Goal: Contribute content: Add original content to the website for others to see

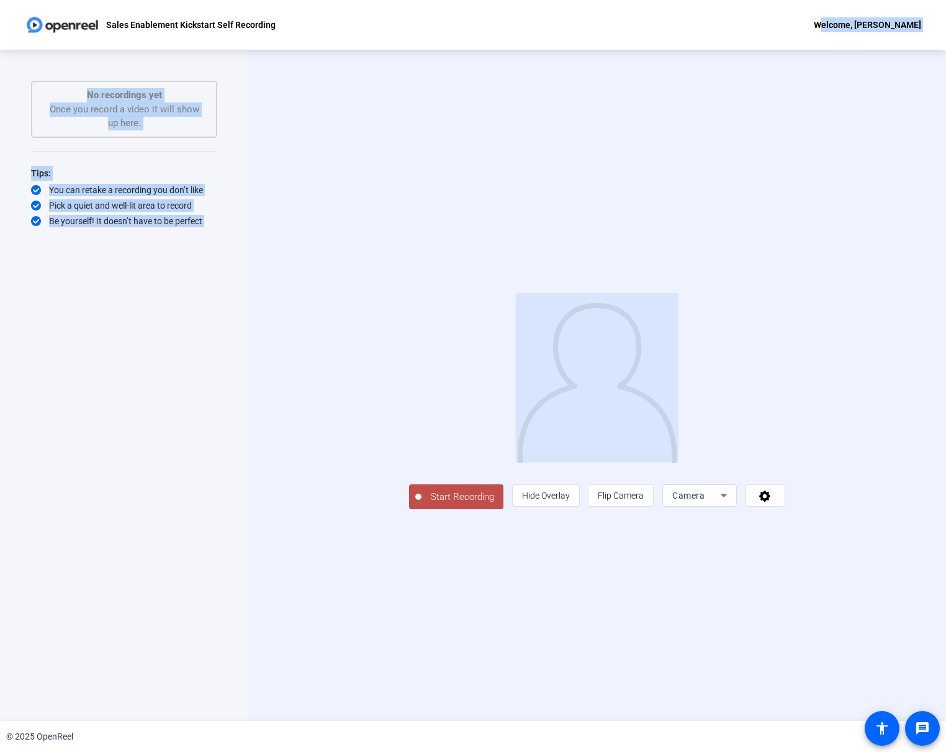
drag, startPoint x: 842, startPoint y: 35, endPoint x: 834, endPoint y: 63, distance: 28.3
click at [834, 63] on div "Sales Enablement Kickstart Self Recording Welcome, [PERSON_NAME] Start Recordin…" at bounding box center [473, 376] width 946 height 752
click at [672, 145] on div "Start Recording person Hide Overlay flip Flip Camera Camera" at bounding box center [597, 385] width 698 height 671
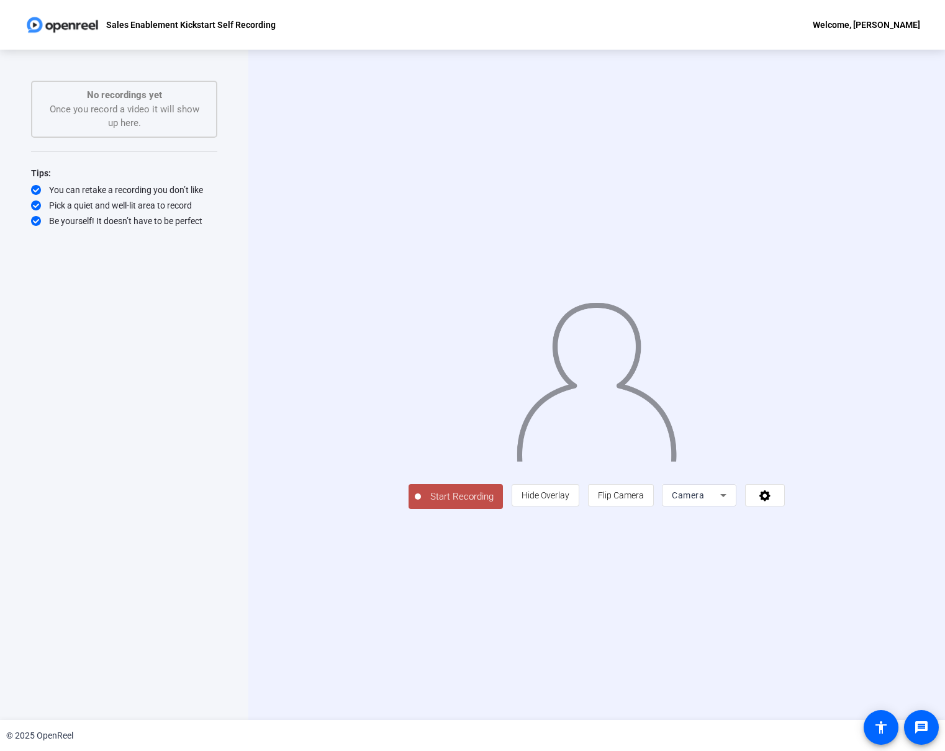
click at [421, 504] on span "Start Recording" at bounding box center [462, 497] width 82 height 14
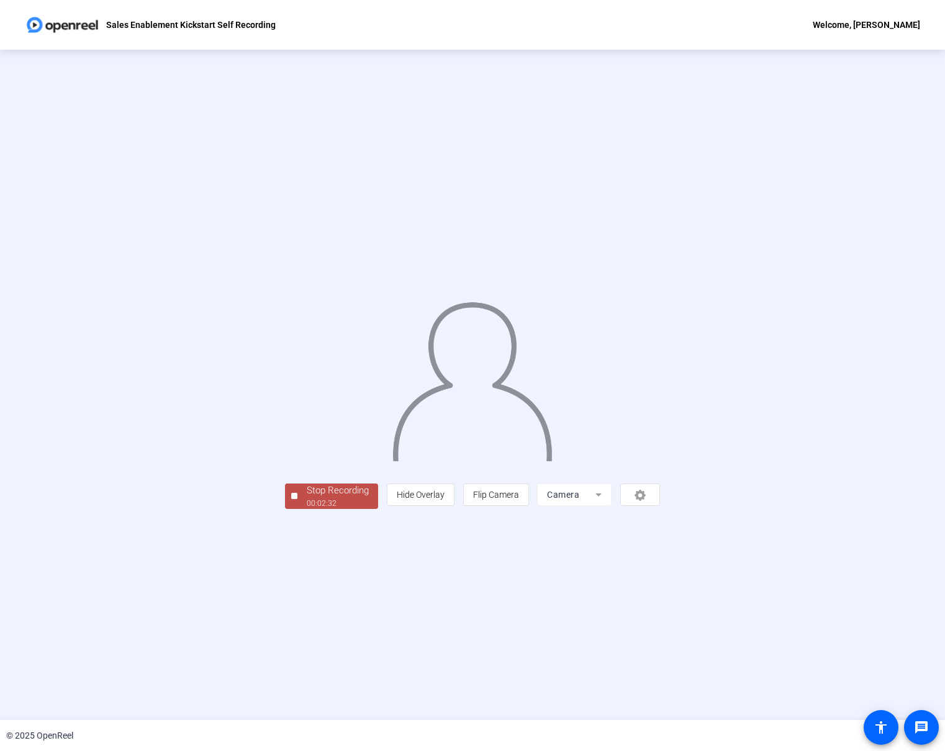
click at [307, 509] on div "00:02:32" at bounding box center [338, 503] width 62 height 11
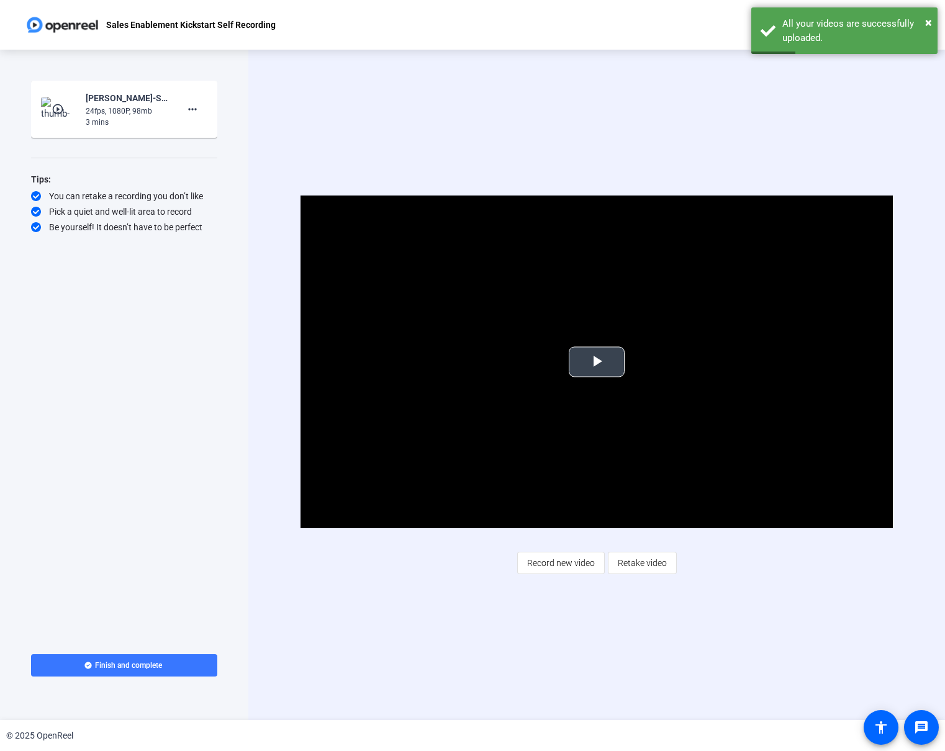
click at [597, 362] on span "Video Player" at bounding box center [597, 362] width 0 height 0
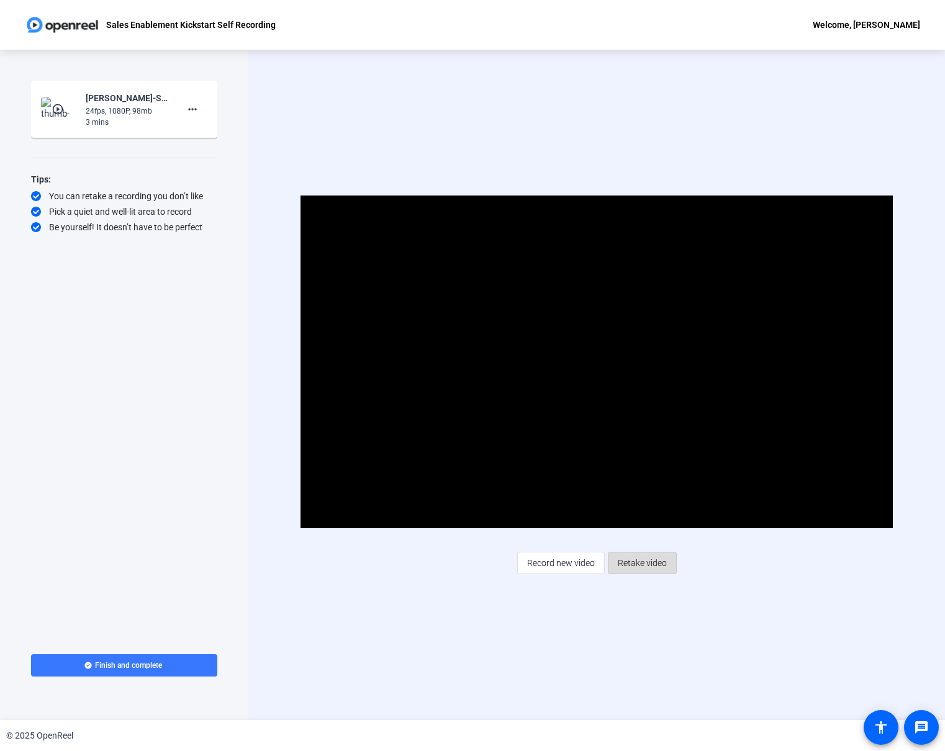
click at [643, 561] on span "Retake video" at bounding box center [642, 563] width 49 height 24
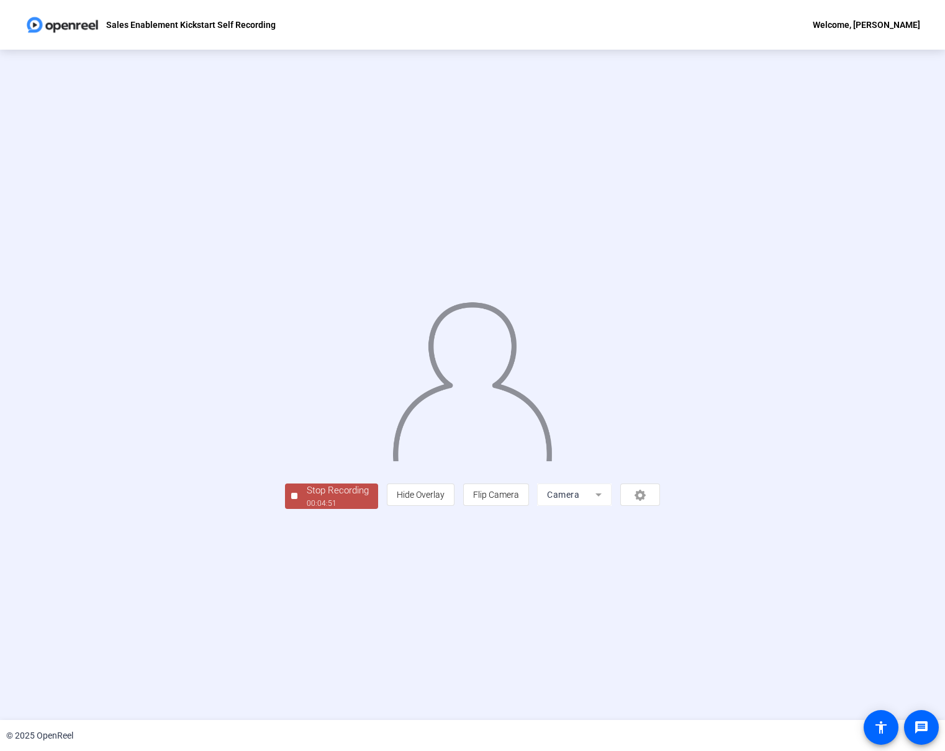
click at [633, 405] on div at bounding box center [472, 366] width 375 height 211
click at [307, 498] on div "Stop Recording" at bounding box center [338, 491] width 62 height 14
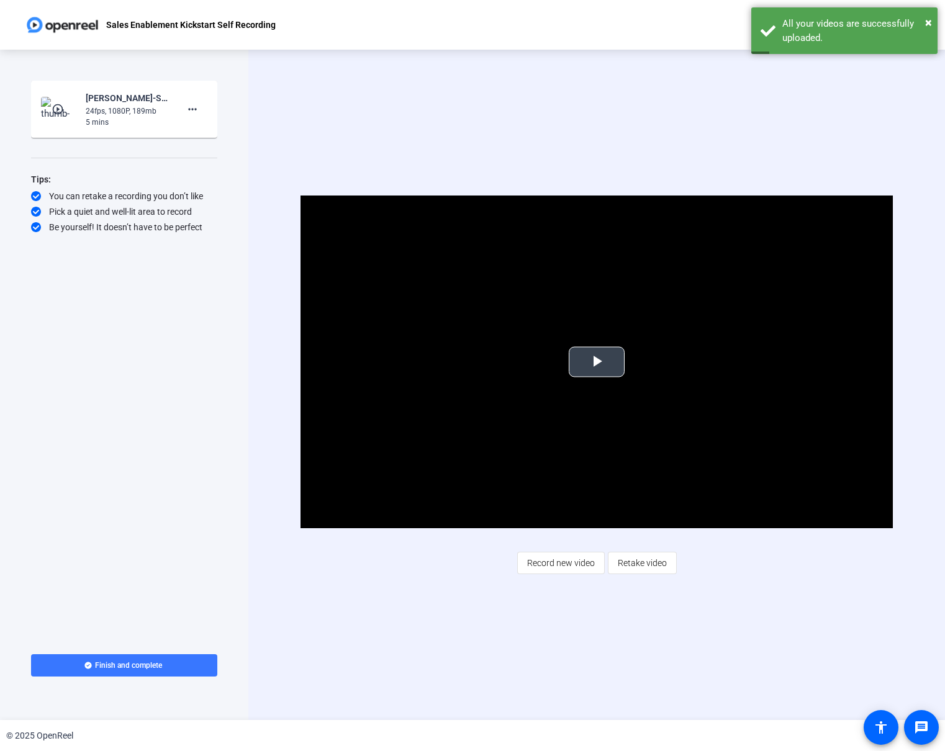
click at [597, 362] on span "Video Player" at bounding box center [597, 362] width 0 height 0
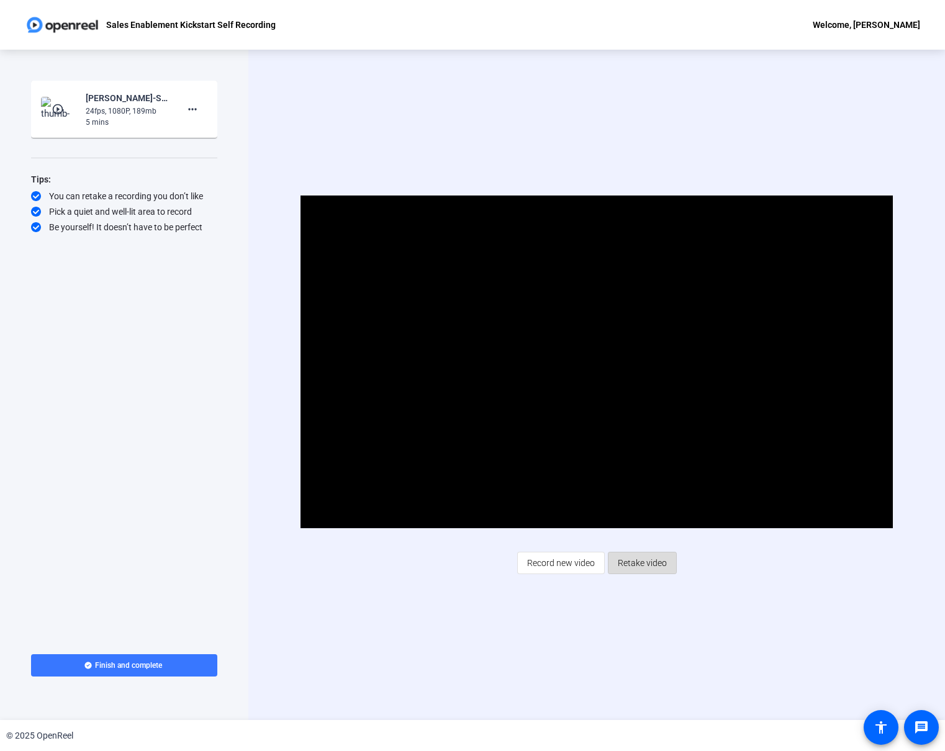
click at [644, 567] on span "Retake video" at bounding box center [642, 563] width 49 height 24
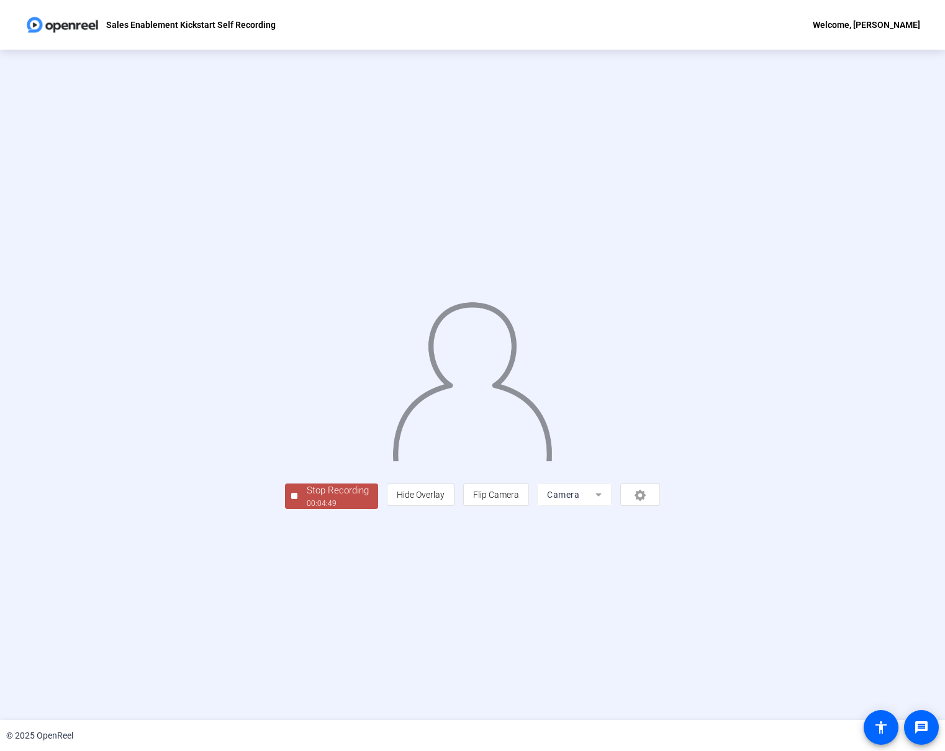
click at [307, 509] on div "00:04:49" at bounding box center [338, 503] width 62 height 11
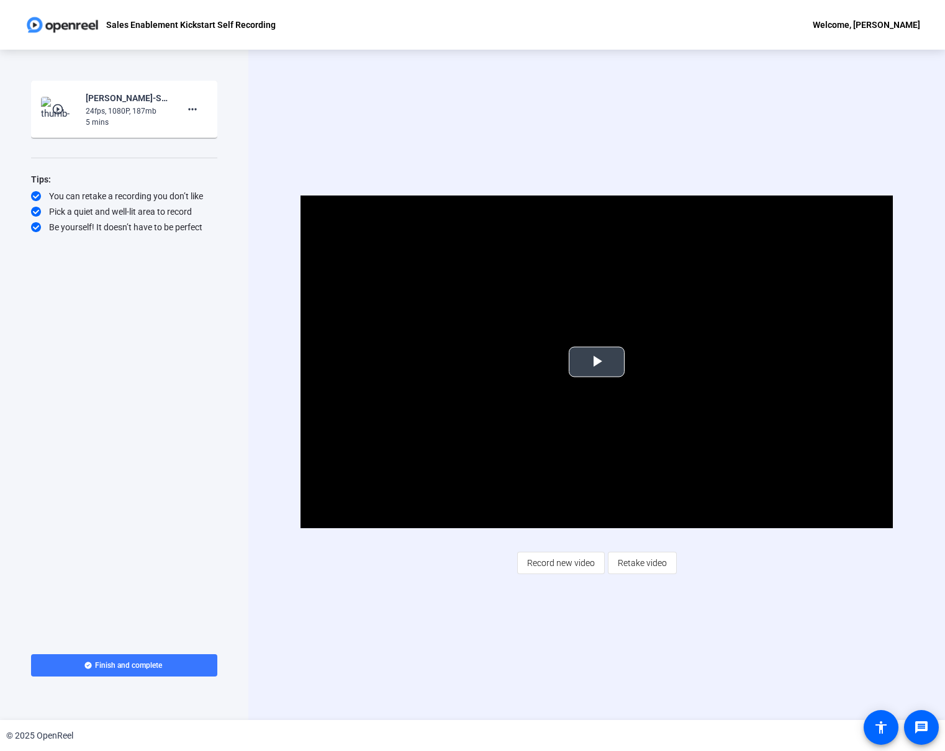
click at [597, 362] on span "Video Player" at bounding box center [597, 362] width 0 height 0
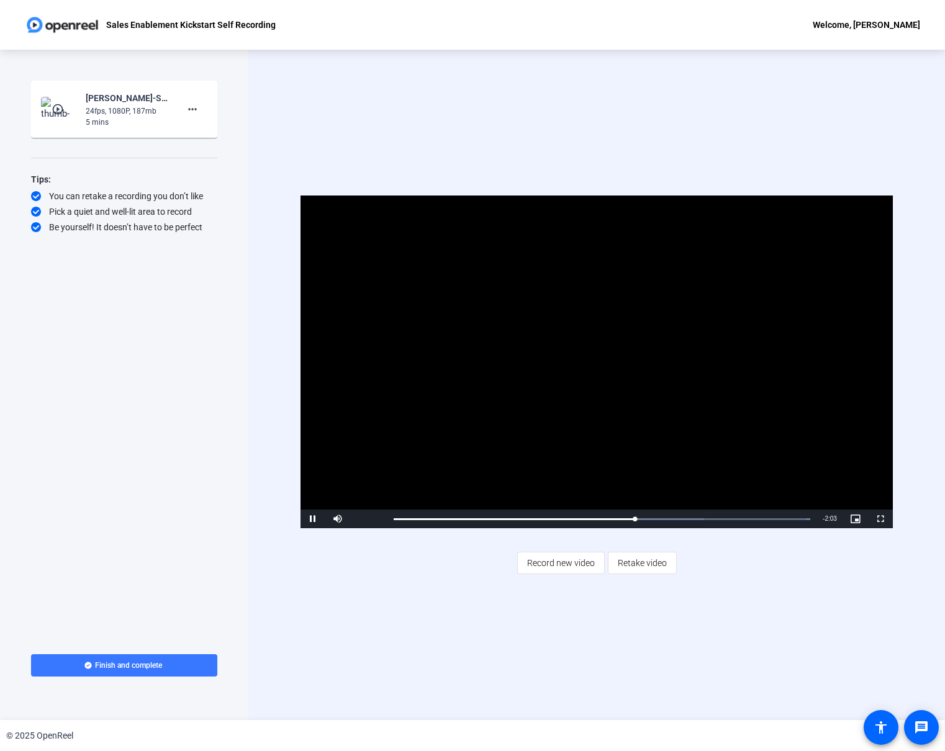
click at [636, 458] on video "Video Player" at bounding box center [596, 362] width 592 height 333
click at [646, 404] on video "Video Player" at bounding box center [596, 362] width 592 height 333
click at [649, 404] on video "Video Player" at bounding box center [596, 362] width 592 height 333
click at [633, 432] on video "Video Player" at bounding box center [596, 362] width 592 height 333
click at [198, 106] on mat-icon "more_horiz" at bounding box center [192, 109] width 15 height 15
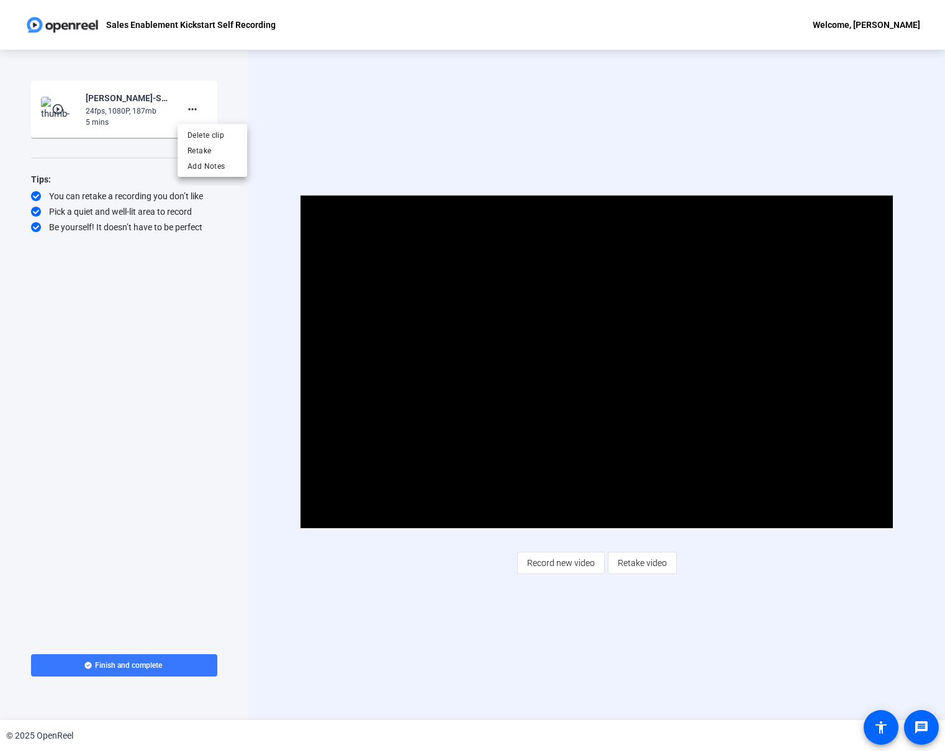
click at [200, 106] on div at bounding box center [472, 375] width 945 height 751
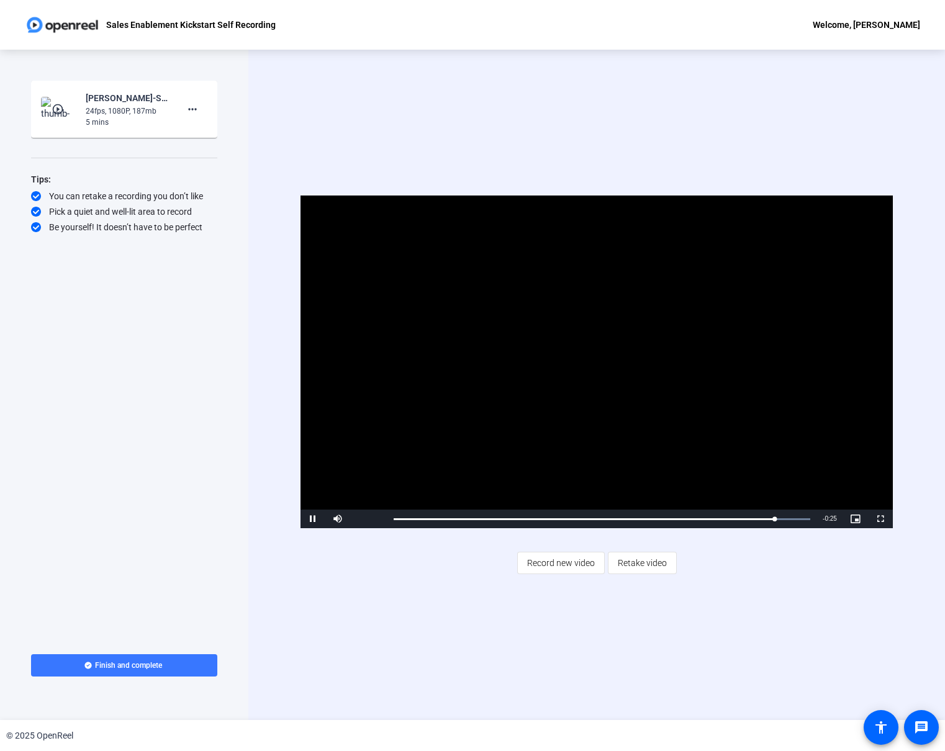
click at [699, 425] on video "Video Player" at bounding box center [596, 362] width 592 height 333
click at [762, 404] on video "Video Player" at bounding box center [596, 362] width 592 height 333
click at [189, 111] on mat-icon "more_horiz" at bounding box center [192, 109] width 15 height 15
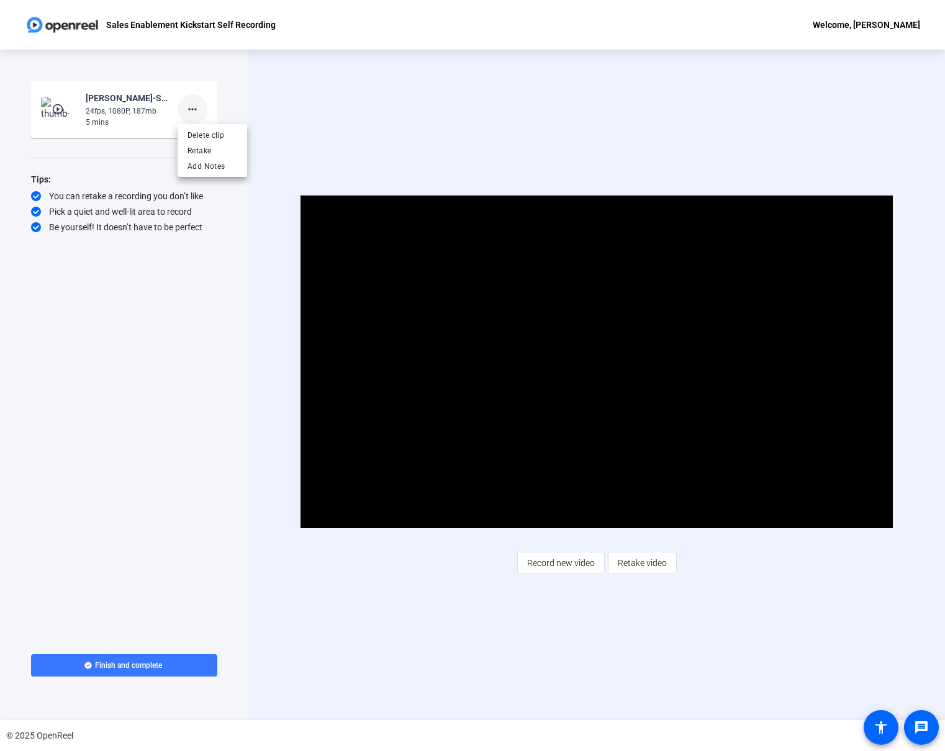
click at [188, 112] on div at bounding box center [472, 375] width 945 height 751
click at [141, 671] on span at bounding box center [124, 666] width 186 height 30
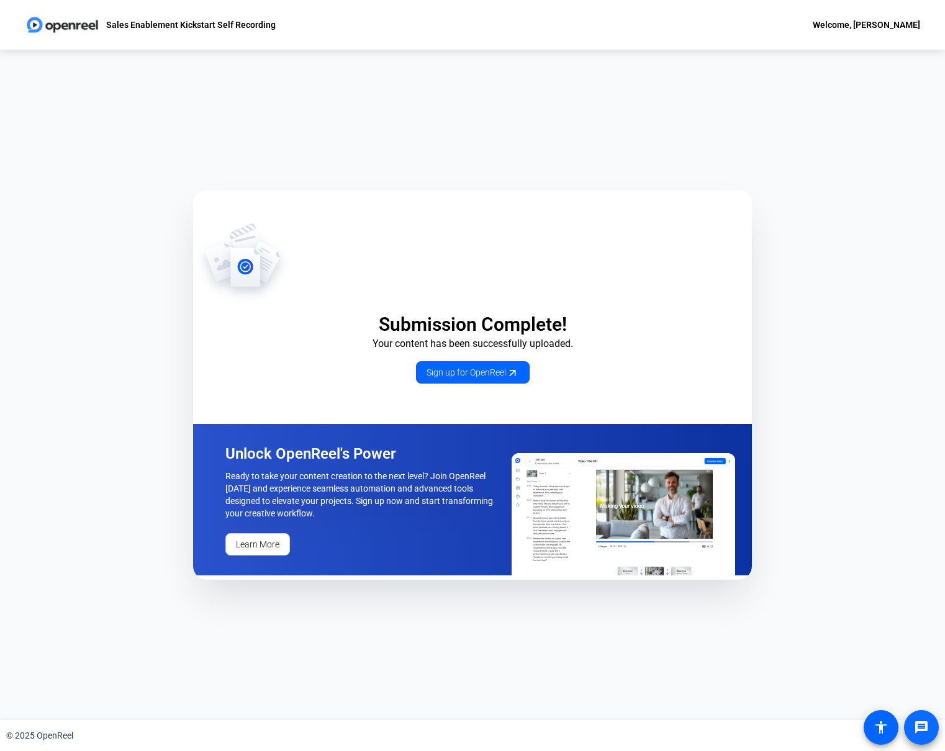
click at [925, 724] on mat-icon "message" at bounding box center [921, 727] width 15 height 15
